Goal: Task Accomplishment & Management: Use online tool/utility

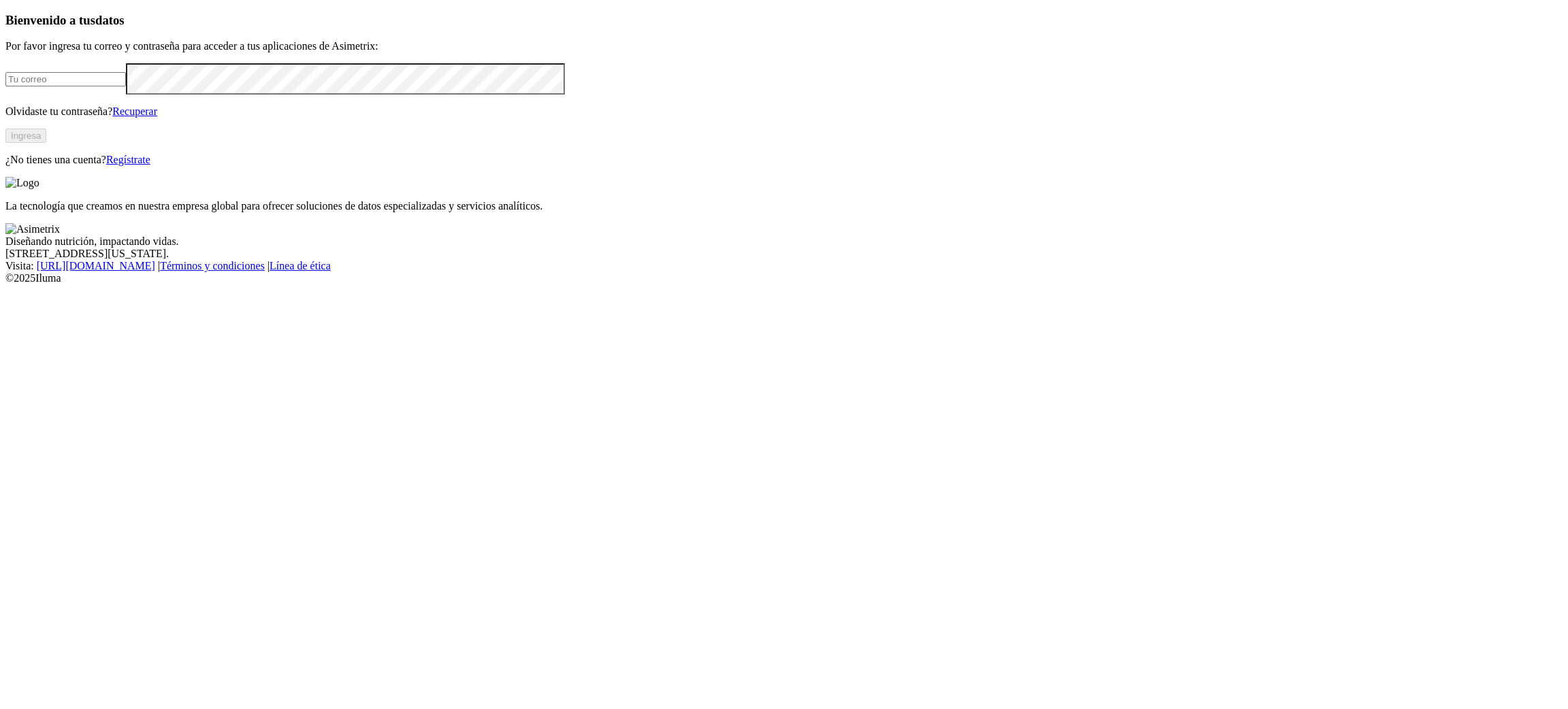
type input "[EMAIL_ADDRESS][PERSON_NAME][DOMAIN_NAME]"
click at [46, 143] on button "Ingresa" at bounding box center [26, 135] width 41 height 14
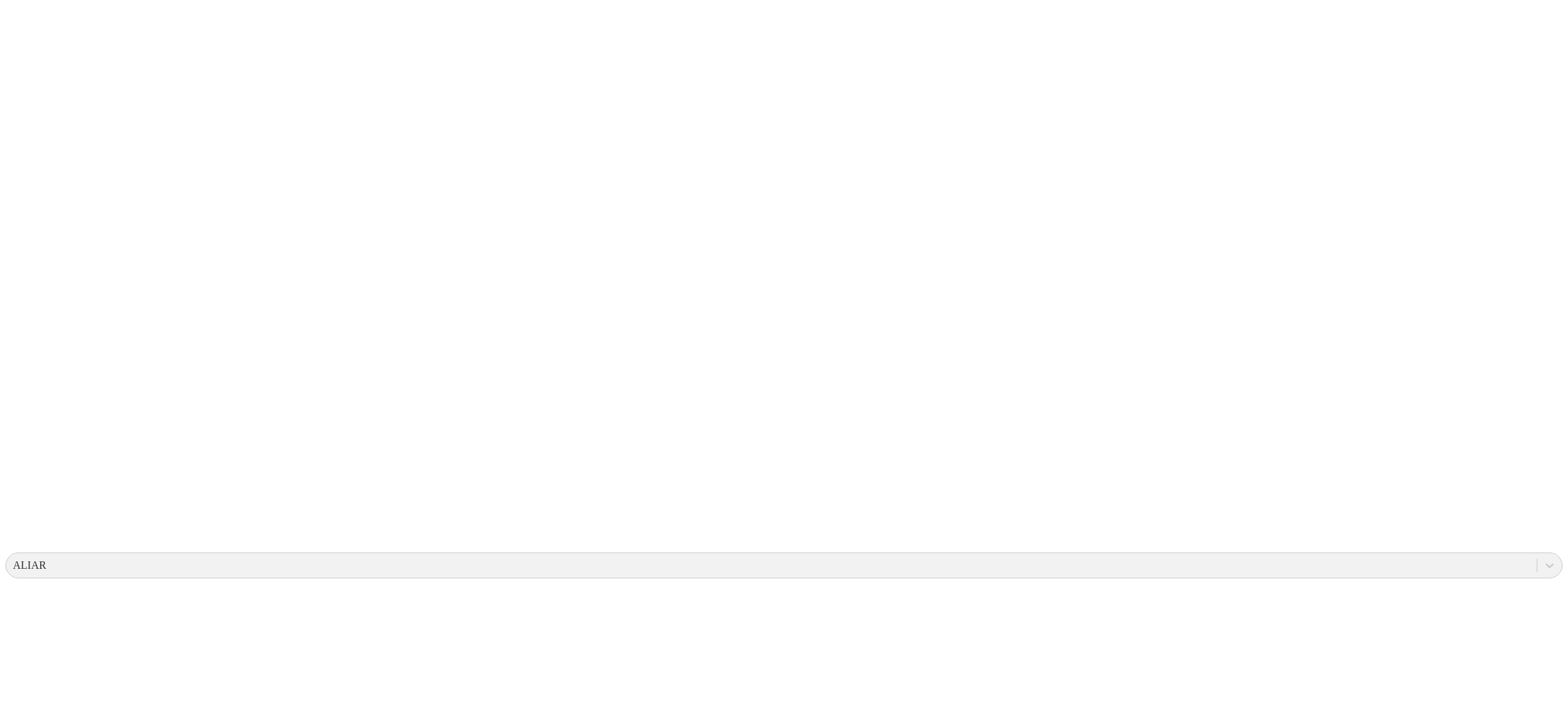
click at [1219, 100] on div at bounding box center [790, 354] width 1568 height 709
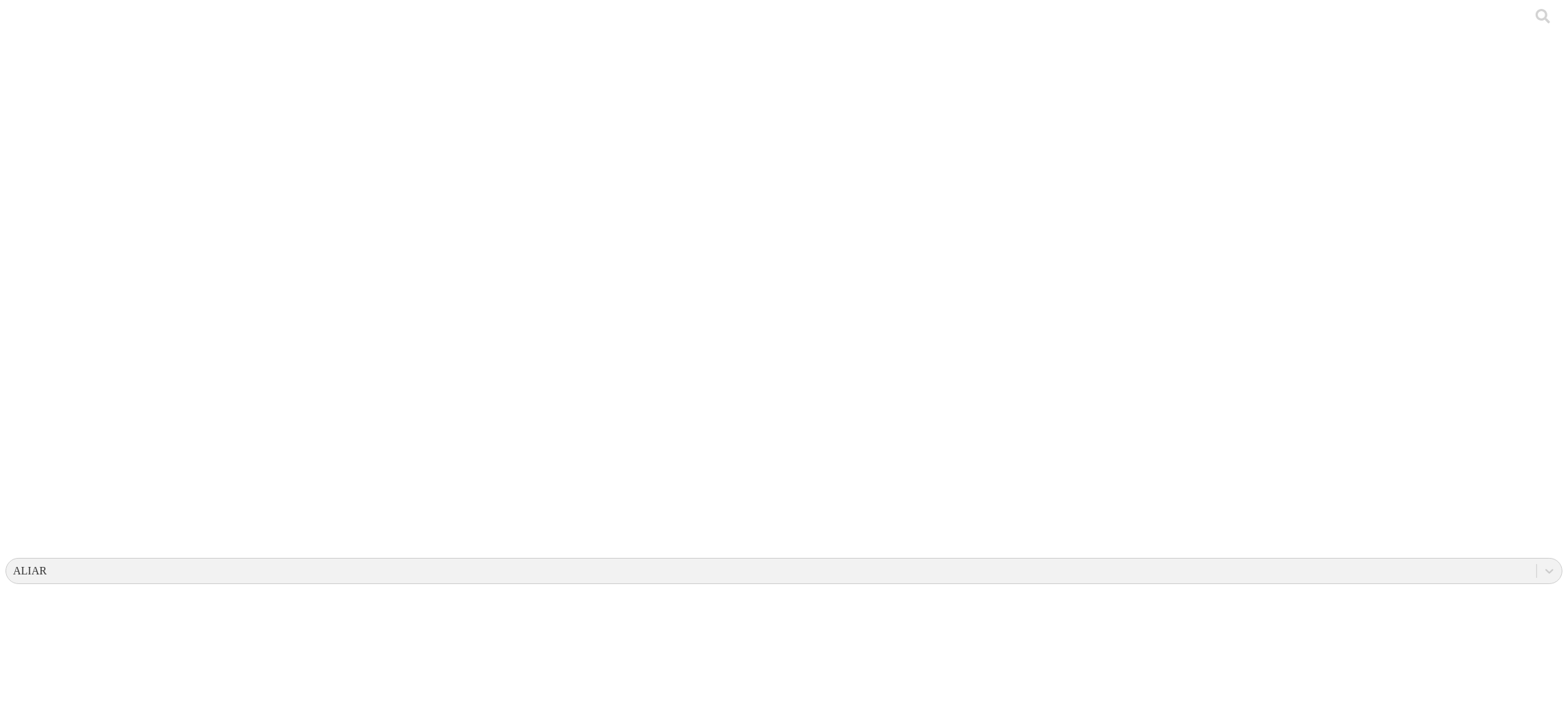
drag, startPoint x: 1252, startPoint y: 131, endPoint x: 1236, endPoint y: 123, distance: 17.9
